Goal: Information Seeking & Learning: Learn about a topic

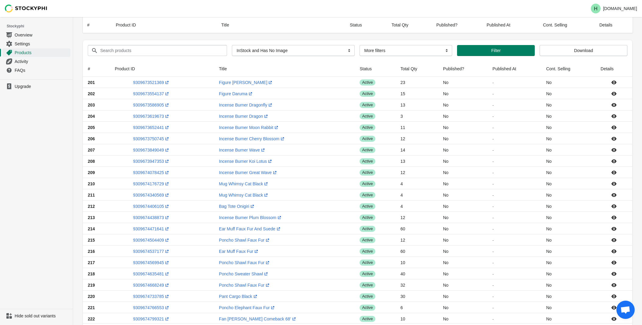
select select "instock_has_no_image"
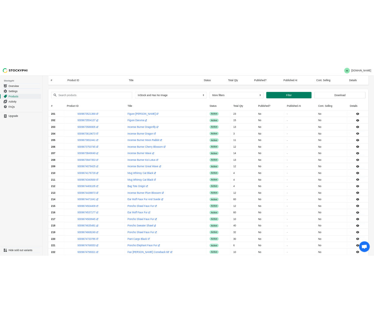
scroll to position [338, 0]
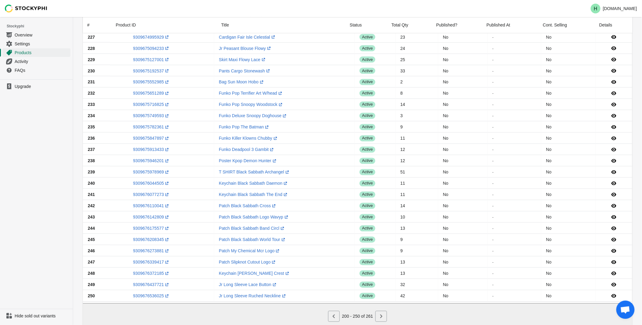
click at [32, 190] on ul "Upgrade" at bounding box center [36, 195] width 73 height 230
click at [151, 218] on link "9309676142809 (opens a new window)" at bounding box center [151, 217] width 37 height 5
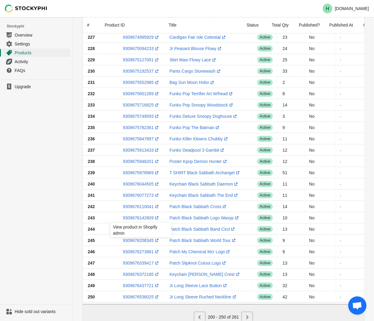
click at [24, 171] on ul "Upgrade" at bounding box center [36, 192] width 73 height 225
click at [135, 231] on link "9309676175577 (opens a new window)" at bounding box center [141, 228] width 37 height 5
click at [26, 196] on ul "Upgrade" at bounding box center [36, 192] width 73 height 225
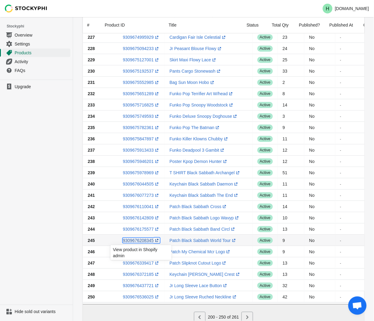
click at [139, 241] on link "9309676208345 (opens a new window)" at bounding box center [141, 240] width 37 height 5
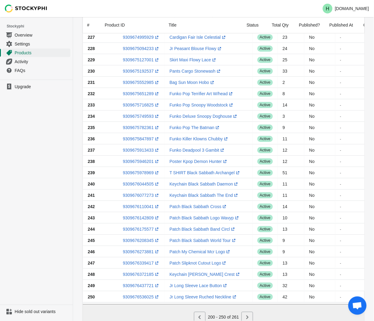
click at [52, 193] on ul "Upgrade" at bounding box center [36, 192] width 73 height 225
click at [141, 253] on link "9309676273881 (opens a new window)" at bounding box center [141, 251] width 37 height 5
click at [40, 225] on ul "Upgrade" at bounding box center [36, 192] width 73 height 225
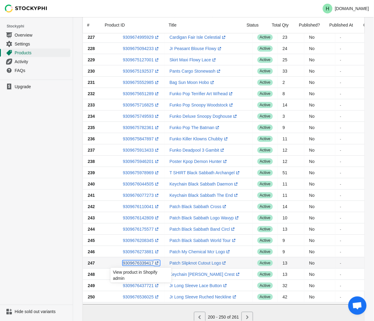
click at [139, 264] on link "9309676339417 (opens a new window)" at bounding box center [141, 262] width 37 height 5
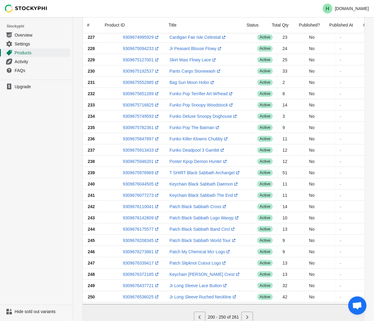
click at [14, 175] on ul "Upgrade" at bounding box center [36, 192] width 73 height 225
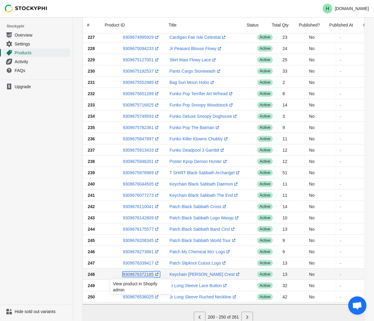
click at [134, 276] on link "9309676372185 (opens a new window)" at bounding box center [141, 273] width 37 height 5
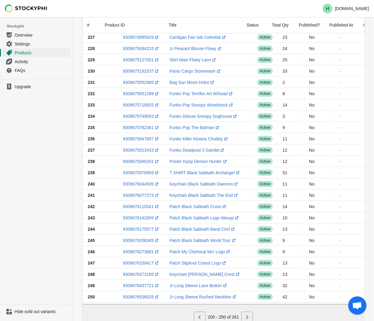
click at [46, 146] on ul "Upgrade" at bounding box center [36, 192] width 73 height 225
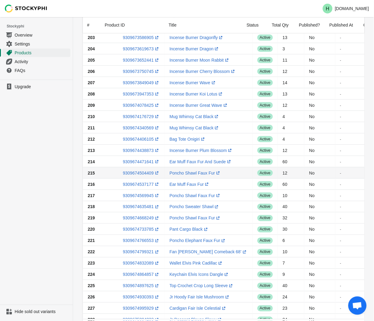
scroll to position [0, 0]
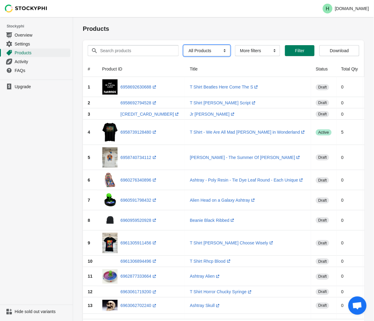
click at [221, 51] on select "All Products InStock InStock Published InStock Un-Published OOS OOS Published O…" at bounding box center [207, 50] width 47 height 11
select select "instock_has_no_image"
click at [184, 45] on select "All Products InStock InStock Published InStock Un-Published OOS OOS Published O…" at bounding box center [207, 50] width 47 height 11
click at [312, 51] on span "Filter" at bounding box center [308, 50] width 14 height 5
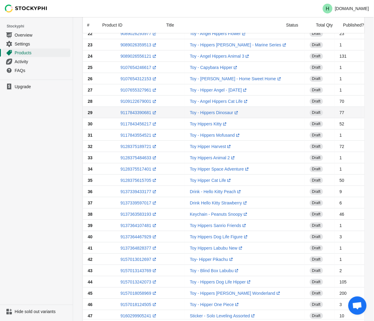
scroll to position [366, 0]
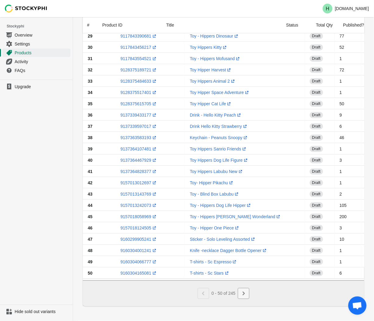
click at [245, 294] on icon "Next" at bounding box center [244, 293] width 6 height 6
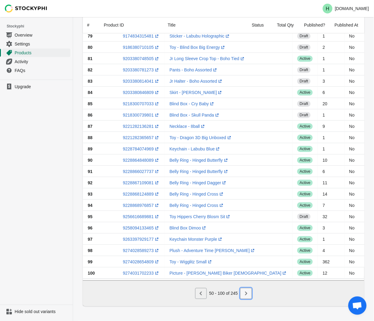
click at [247, 295] on icon "Next" at bounding box center [246, 293] width 6 height 6
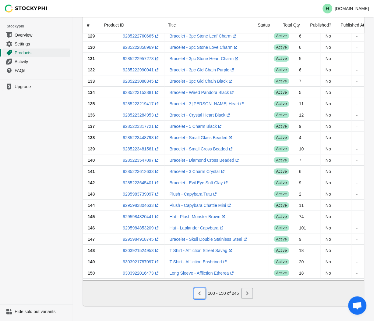
click at [203, 295] on icon "Previous" at bounding box center [200, 293] width 6 height 6
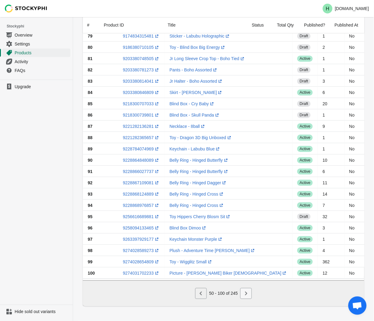
click at [240, 293] on button "Next" at bounding box center [246, 293] width 12 height 11
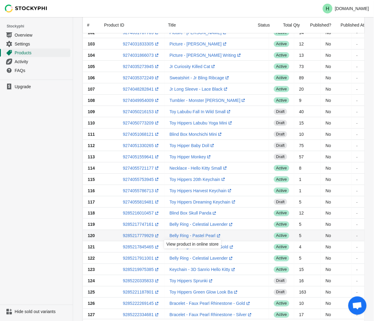
scroll to position [0, 0]
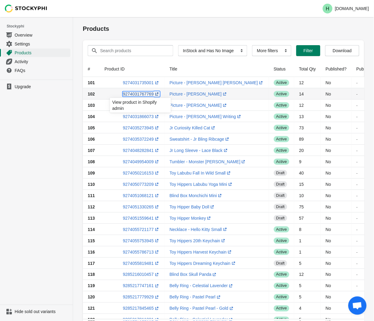
click at [137, 94] on link "9274031767769 (opens a new window)" at bounding box center [141, 93] width 37 height 5
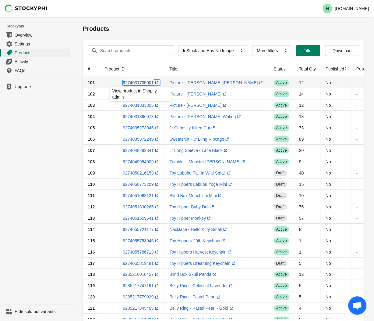
click at [140, 83] on link "9274031735001 (opens a new window)" at bounding box center [141, 82] width 37 height 5
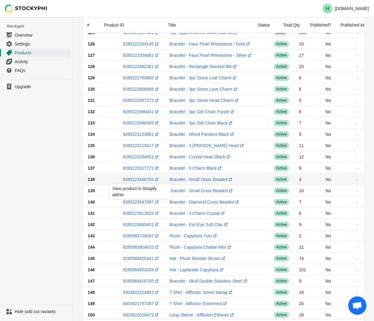
scroll to position [366, 0]
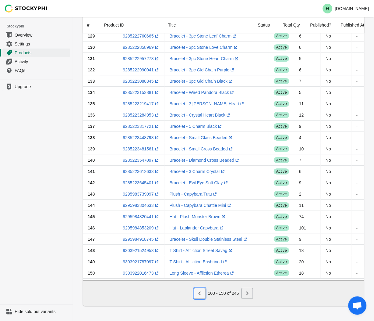
click at [201, 296] on icon "Previous" at bounding box center [200, 293] width 6 height 6
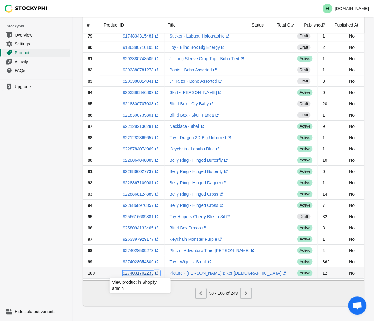
click at [137, 270] on link "9274031702233 (opens a new window)" at bounding box center [141, 272] width 37 height 5
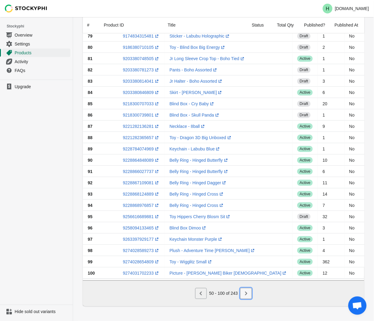
click at [248, 293] on icon "Next" at bounding box center [246, 293] width 6 height 6
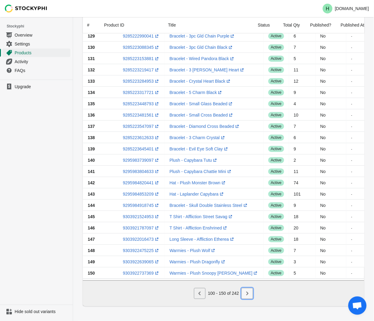
click at [246, 293] on icon "Next" at bounding box center [247, 293] width 6 height 6
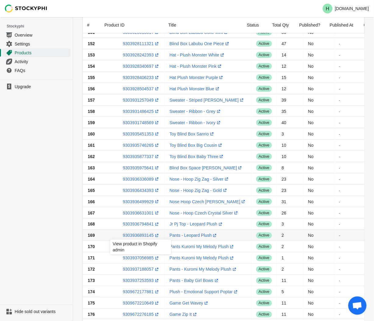
scroll to position [61, 0]
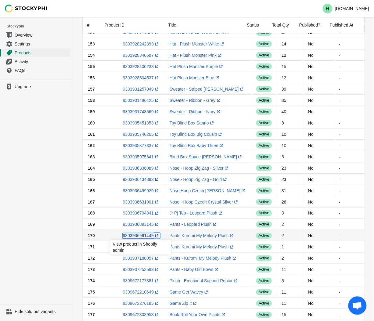
click at [139, 236] on link "9303936991449 (opens a new window)" at bounding box center [141, 235] width 37 height 5
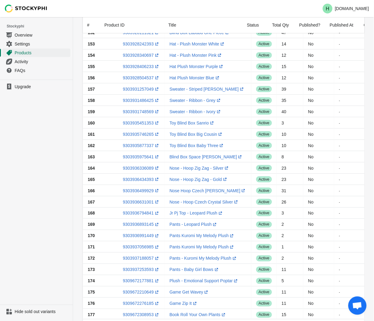
click at [41, 234] on ul "Upgrade" at bounding box center [36, 192] width 73 height 225
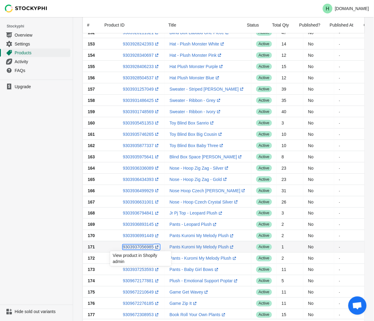
click at [141, 247] on link "9303937056985 (opens a new window)" at bounding box center [141, 246] width 37 height 5
click at [134, 258] on link "9303937188057 (opens a new window)" at bounding box center [141, 258] width 37 height 5
click at [64, 207] on ul "Upgrade" at bounding box center [36, 192] width 73 height 225
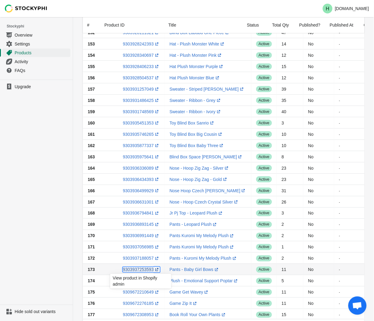
click at [136, 271] on link "9303937253593 (opens a new window)" at bounding box center [141, 269] width 37 height 5
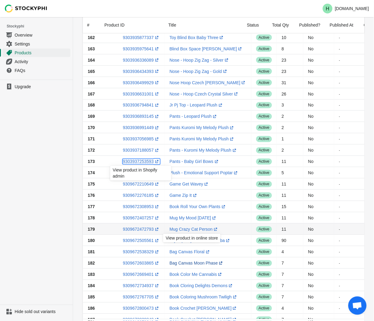
scroll to position [366, 0]
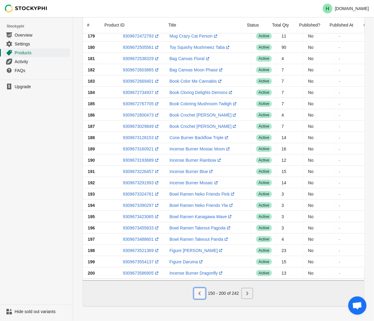
click at [197, 291] on icon "Previous" at bounding box center [200, 293] width 6 height 6
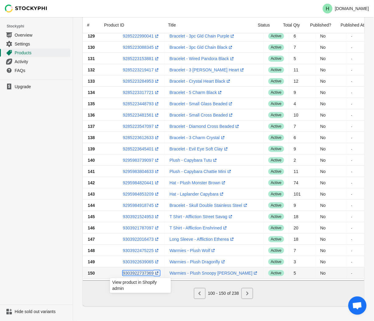
click at [135, 270] on link "9303922737369 (opens a new window)" at bounding box center [141, 272] width 37 height 5
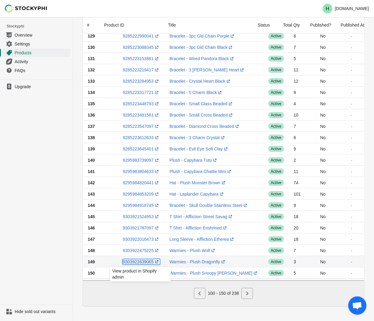
click at [134, 259] on link "9303922639065 (opens a new window)" at bounding box center [141, 261] width 37 height 5
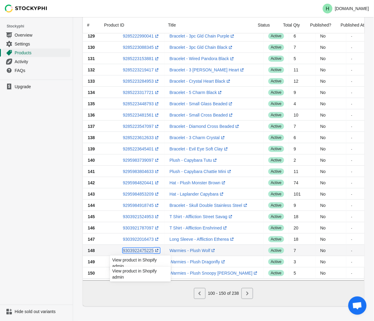
click at [136, 248] on link "9303922475225 (opens a new window)" at bounding box center [141, 250] width 37 height 5
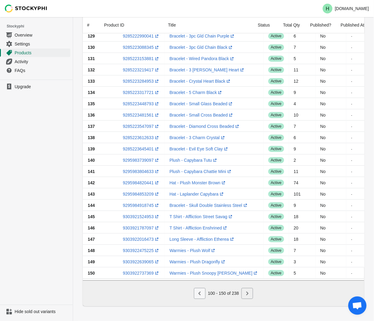
click at [199, 292] on icon "Previous" at bounding box center [200, 293] width 6 height 6
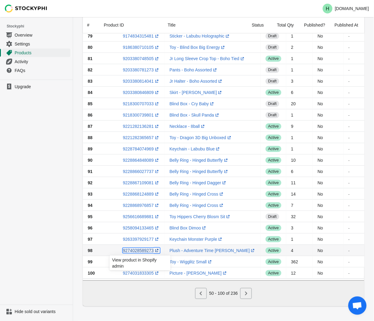
click at [138, 248] on link "9274028589273 (opens a new window)" at bounding box center [141, 250] width 37 height 5
click at [247, 293] on icon "Next" at bounding box center [246, 293] width 2 height 4
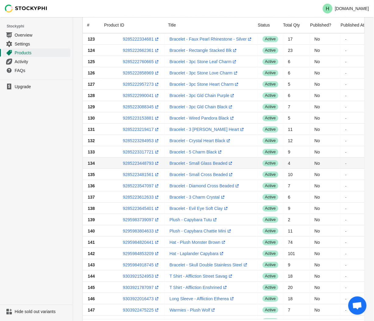
scroll to position [197, 0]
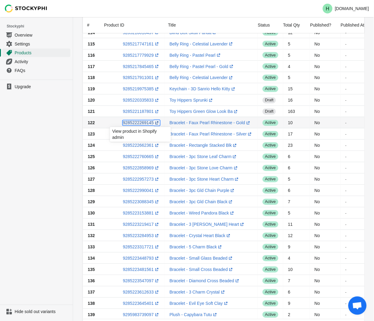
click at [137, 122] on link "9285222269145 (opens a new window)" at bounding box center [141, 122] width 37 height 5
click at [55, 155] on ul "Upgrade" at bounding box center [36, 192] width 73 height 225
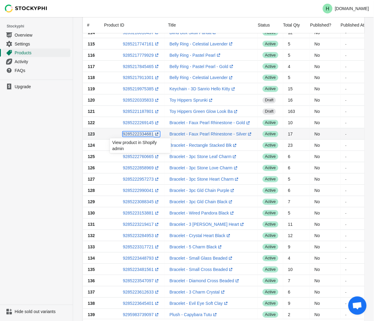
click at [140, 133] on link "9285222334681 (opens a new window)" at bounding box center [141, 134] width 37 height 5
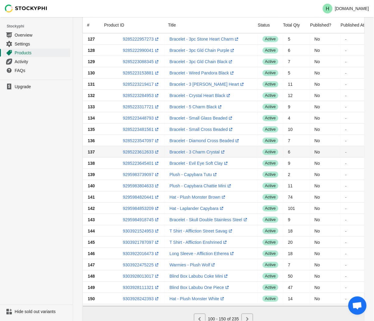
scroll to position [366, 0]
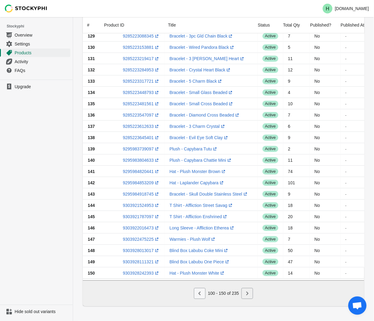
click at [198, 293] on icon "Previous" at bounding box center [200, 293] width 6 height 6
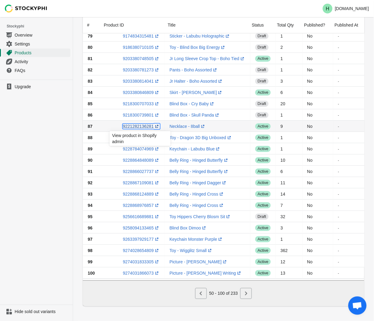
click at [131, 124] on link "9221282136281 (opens a new window)" at bounding box center [141, 126] width 37 height 5
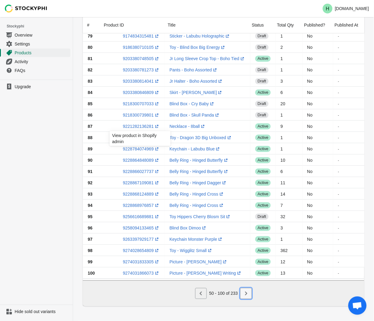
click at [250, 295] on button "Next" at bounding box center [246, 293] width 12 height 11
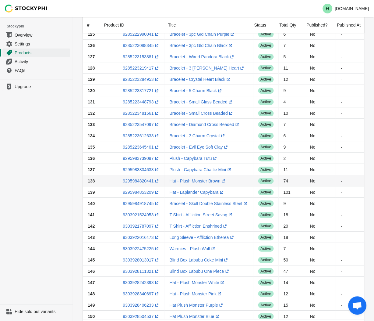
scroll to position [197, 0]
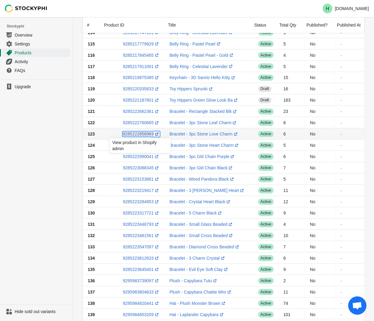
click at [137, 135] on link "9285222858969 (opens a new window)" at bounding box center [141, 134] width 37 height 5
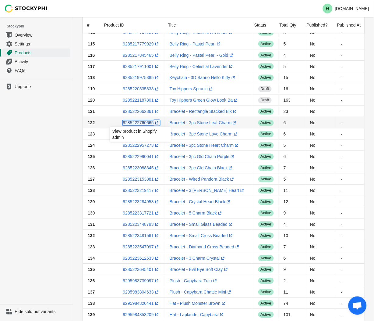
click at [133, 122] on link "9285222760665 (opens a new window)" at bounding box center [141, 122] width 37 height 5
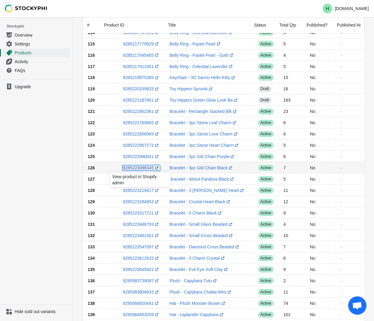
click at [134, 168] on link "9285223088345 (opens a new window)" at bounding box center [141, 167] width 37 height 5
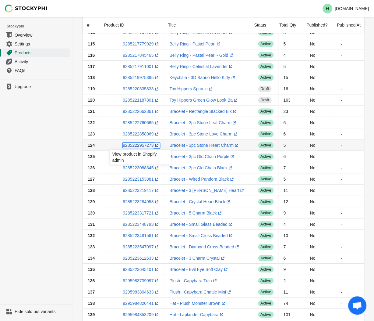
click at [138, 146] on link "9285222957273 (opens a new window)" at bounding box center [141, 145] width 37 height 5
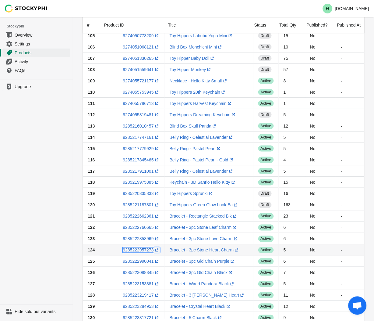
scroll to position [27, 0]
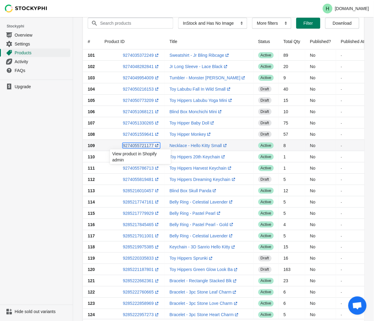
click at [129, 145] on link "9274055721177 (opens a new window)" at bounding box center [141, 145] width 37 height 5
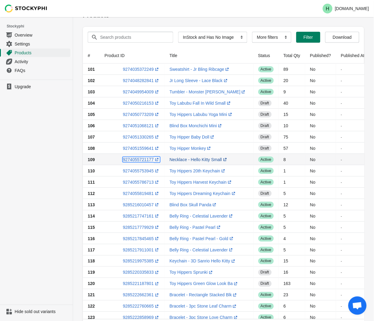
scroll to position [0, 0]
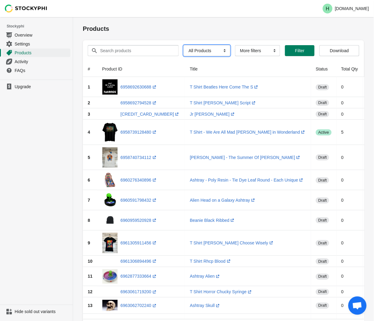
click at [221, 51] on select "All Products InStock InStock Published InStock Un-Published OOS OOS Published O…" at bounding box center [207, 50] width 47 height 11
select select "instock_has_no_image"
click at [184, 45] on select "All Products InStock InStock Published InStock Un-Published OOS OOS Published O…" at bounding box center [207, 50] width 47 height 11
click at [307, 51] on span "Filter" at bounding box center [308, 50] width 9 height 5
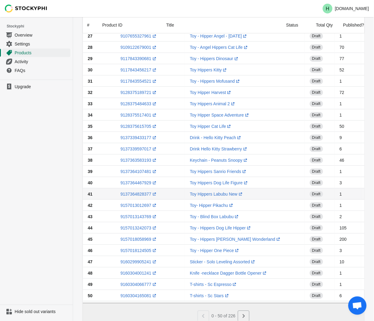
scroll to position [366, 0]
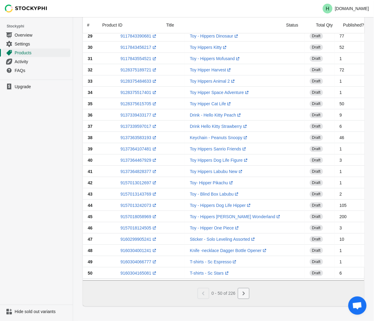
click at [241, 293] on icon "Next" at bounding box center [244, 293] width 6 height 6
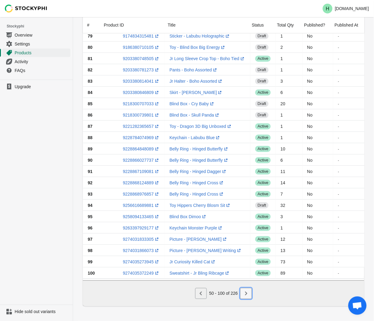
click at [249, 294] on icon "Next" at bounding box center [246, 293] width 6 height 6
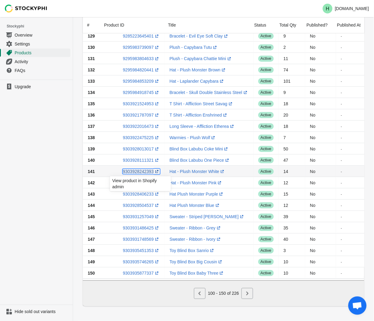
click at [140, 169] on link "9303928242393 (opens a new window)" at bounding box center [141, 171] width 37 height 5
click at [8, 181] on ul "Upgrade" at bounding box center [36, 192] width 73 height 225
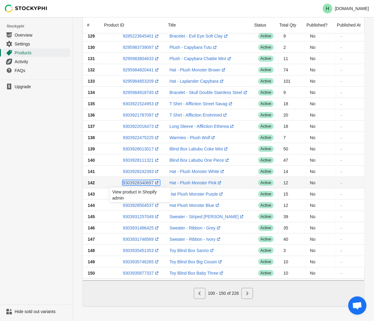
click at [139, 181] on link "9303928340697 (opens a new window)" at bounding box center [141, 182] width 37 height 5
drag, startPoint x: 39, startPoint y: 203, endPoint x: 41, endPoint y: 200, distance: 3.3
click at [39, 202] on ul "Upgrade" at bounding box center [36, 192] width 73 height 225
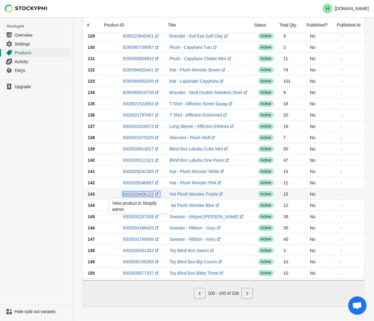
click at [139, 191] on link "9303928406233 (opens a new window)" at bounding box center [141, 193] width 37 height 5
click at [16, 139] on ul "Upgrade" at bounding box center [36, 192] width 73 height 225
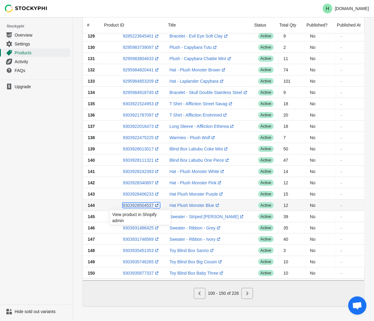
click at [136, 203] on link "9303928504537 (opens a new window)" at bounding box center [141, 205] width 37 height 5
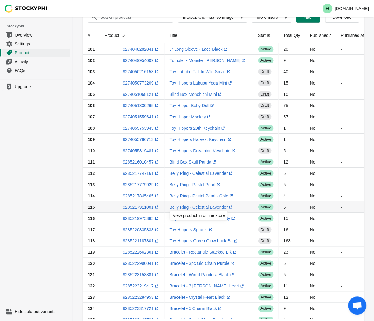
scroll to position [27, 0]
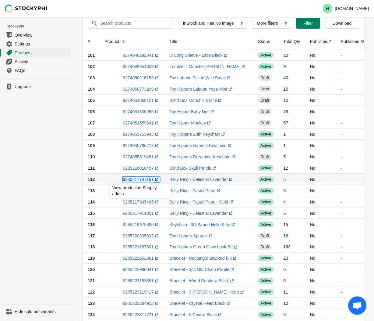
click at [139, 179] on link "9285217747161 (opens a new window)" at bounding box center [141, 179] width 37 height 5
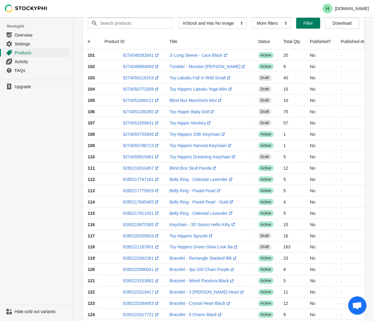
click at [32, 183] on ul "Upgrade" at bounding box center [36, 192] width 73 height 225
click at [136, 192] on link "9285217779929 (opens a new window)" at bounding box center [141, 190] width 37 height 5
click at [39, 199] on ul "Upgrade" at bounding box center [36, 192] width 73 height 225
click at [136, 202] on link "9285217845465 (opens a new window)" at bounding box center [141, 201] width 37 height 5
click at [10, 200] on ul "Upgrade" at bounding box center [36, 192] width 73 height 225
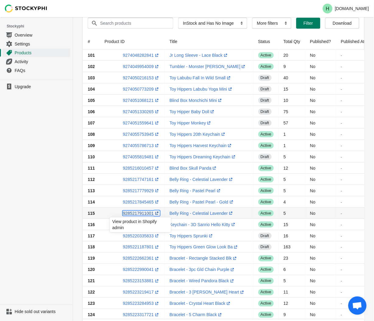
click at [138, 214] on link "9285217911001 (opens a new window)" at bounding box center [141, 213] width 37 height 5
click at [22, 199] on ul "Upgrade" at bounding box center [36, 192] width 73 height 225
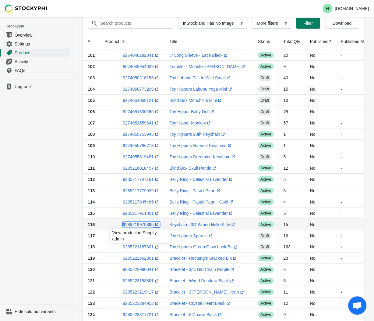
click at [134, 223] on link "9285219975385 (opens a new window)" at bounding box center [141, 224] width 37 height 5
click at [47, 225] on ul "Upgrade" at bounding box center [36, 192] width 73 height 225
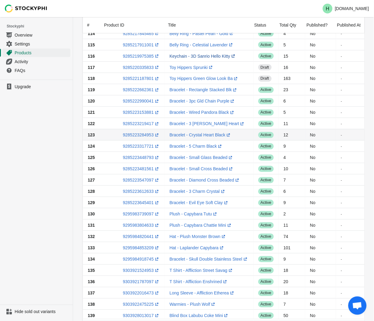
scroll to position [197, 0]
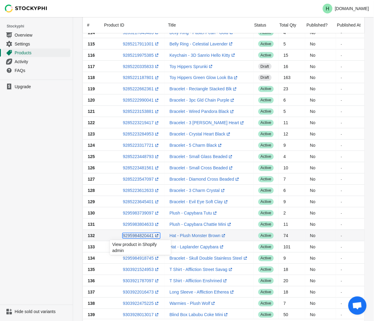
click at [136, 235] on link "9295984820441 (opens a new window)" at bounding box center [141, 235] width 37 height 5
click at [44, 253] on ul "Upgrade" at bounding box center [36, 192] width 73 height 225
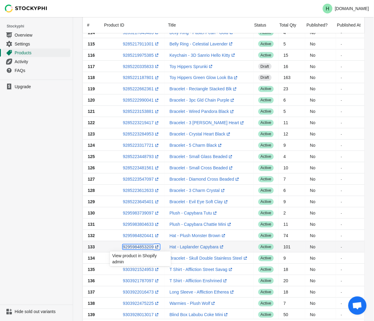
click at [139, 247] on link "9295984853209 (opens a new window)" at bounding box center [141, 246] width 37 height 5
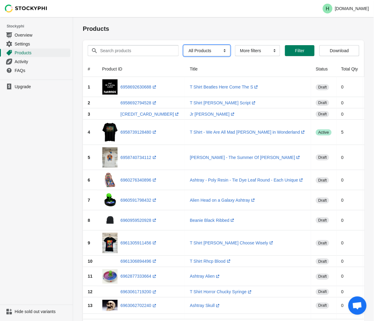
click at [222, 51] on select "All Products InStock InStock Published InStock Un-Published OOS OOS Published O…" at bounding box center [207, 50] width 47 height 11
select select "instock_has_no_image"
click at [184, 45] on select "All Products InStock InStock Published InStock Un-Published OOS OOS Published O…" at bounding box center [207, 50] width 47 height 11
click at [304, 50] on span "Filter" at bounding box center [308, 50] width 9 height 5
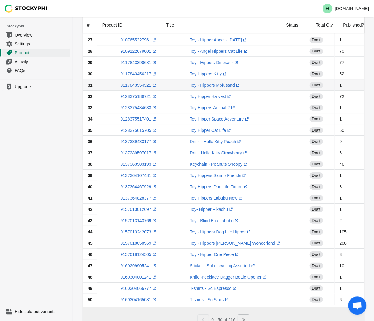
scroll to position [366, 0]
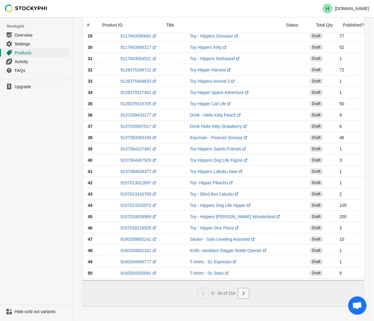
click at [244, 297] on button "Next" at bounding box center [244, 293] width 12 height 11
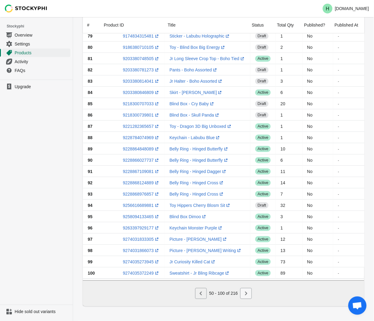
click at [246, 294] on icon "Next" at bounding box center [246, 293] width 2 height 4
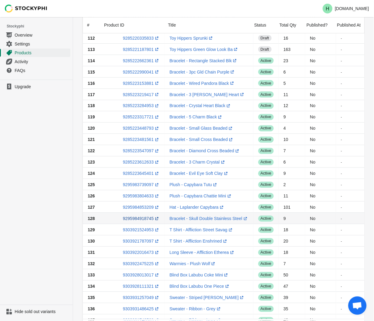
scroll to position [169, 0]
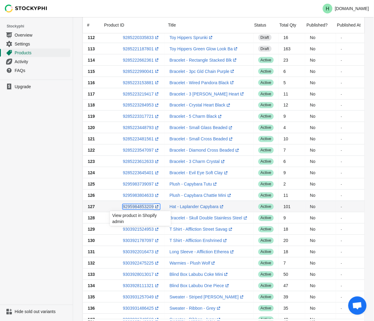
click at [139, 205] on link "9295984853209 (opens a new window)" at bounding box center [141, 206] width 37 height 5
